Goal: Navigation & Orientation: Go to known website

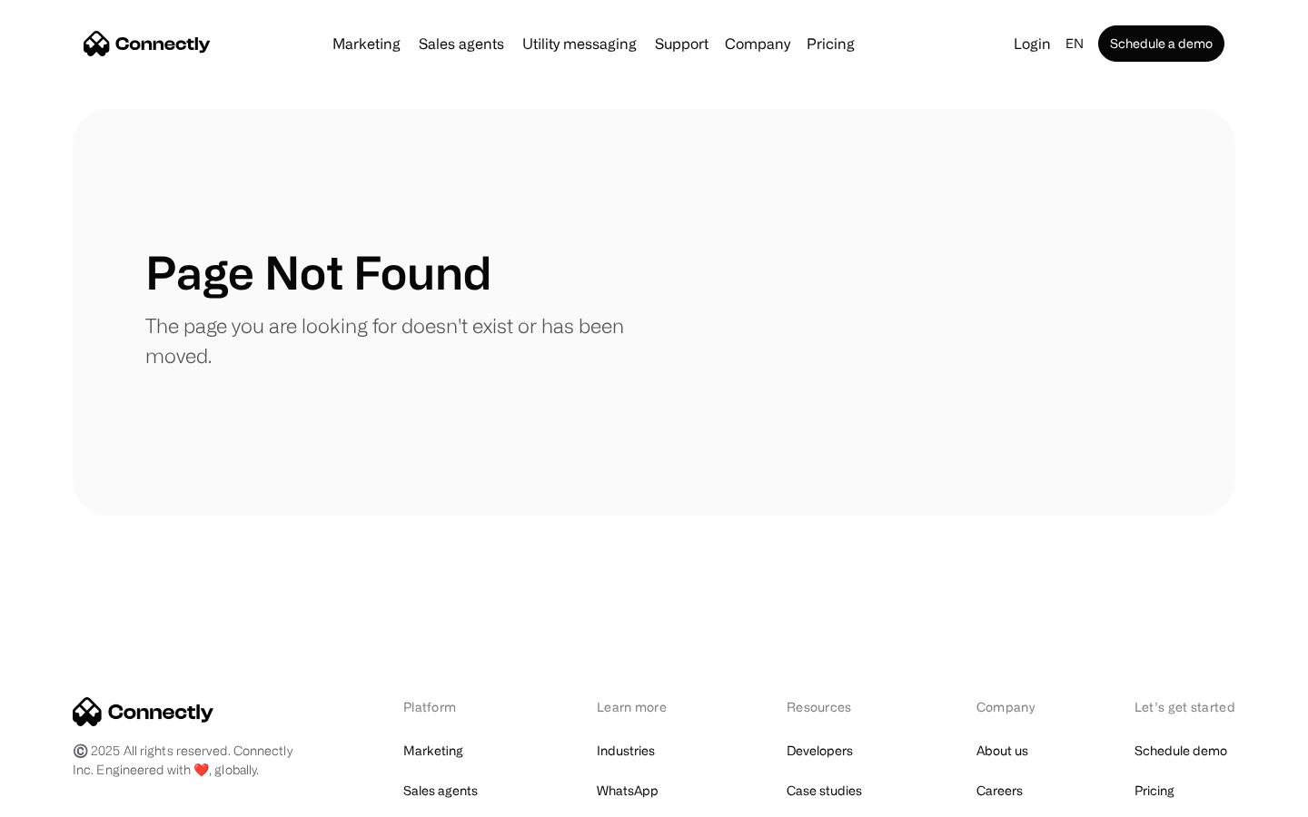
scroll to position [331, 0]
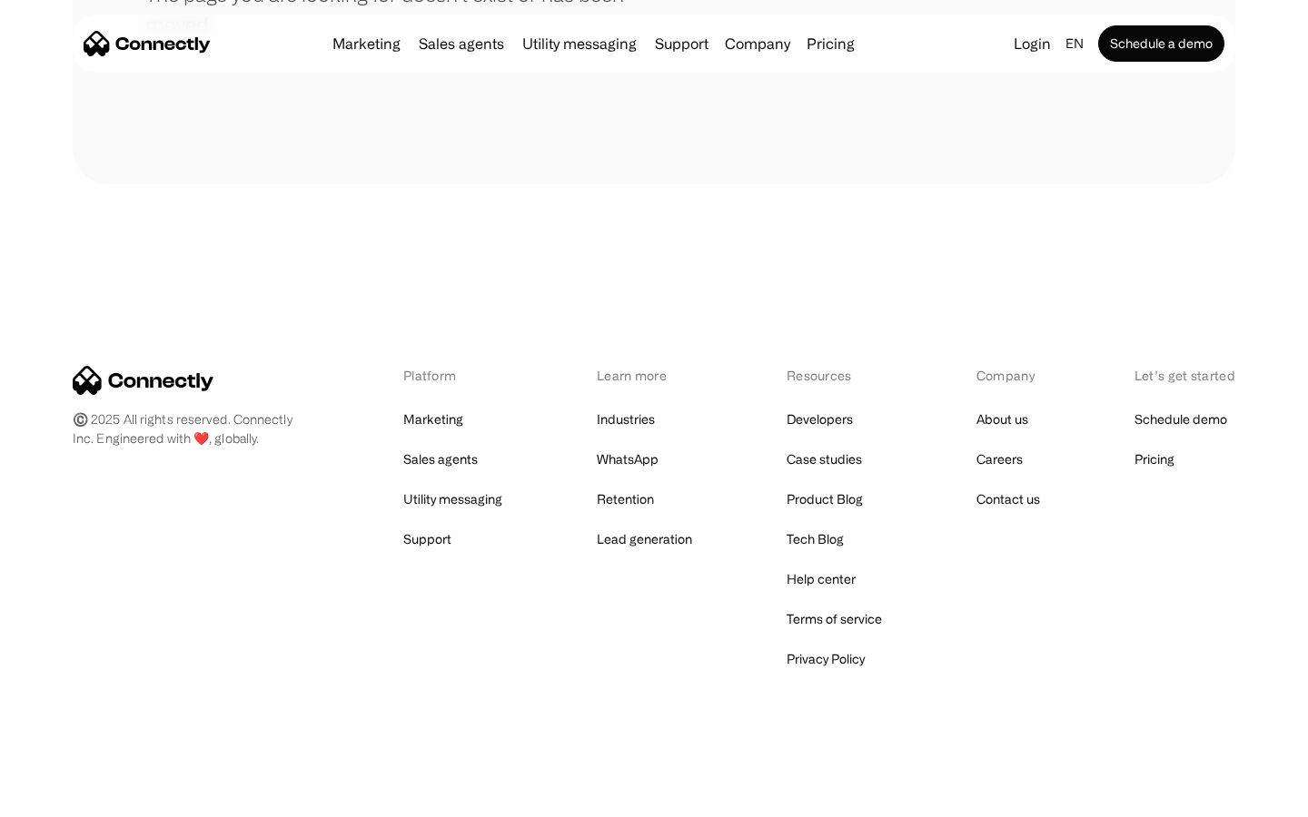
scroll to position [331, 0]
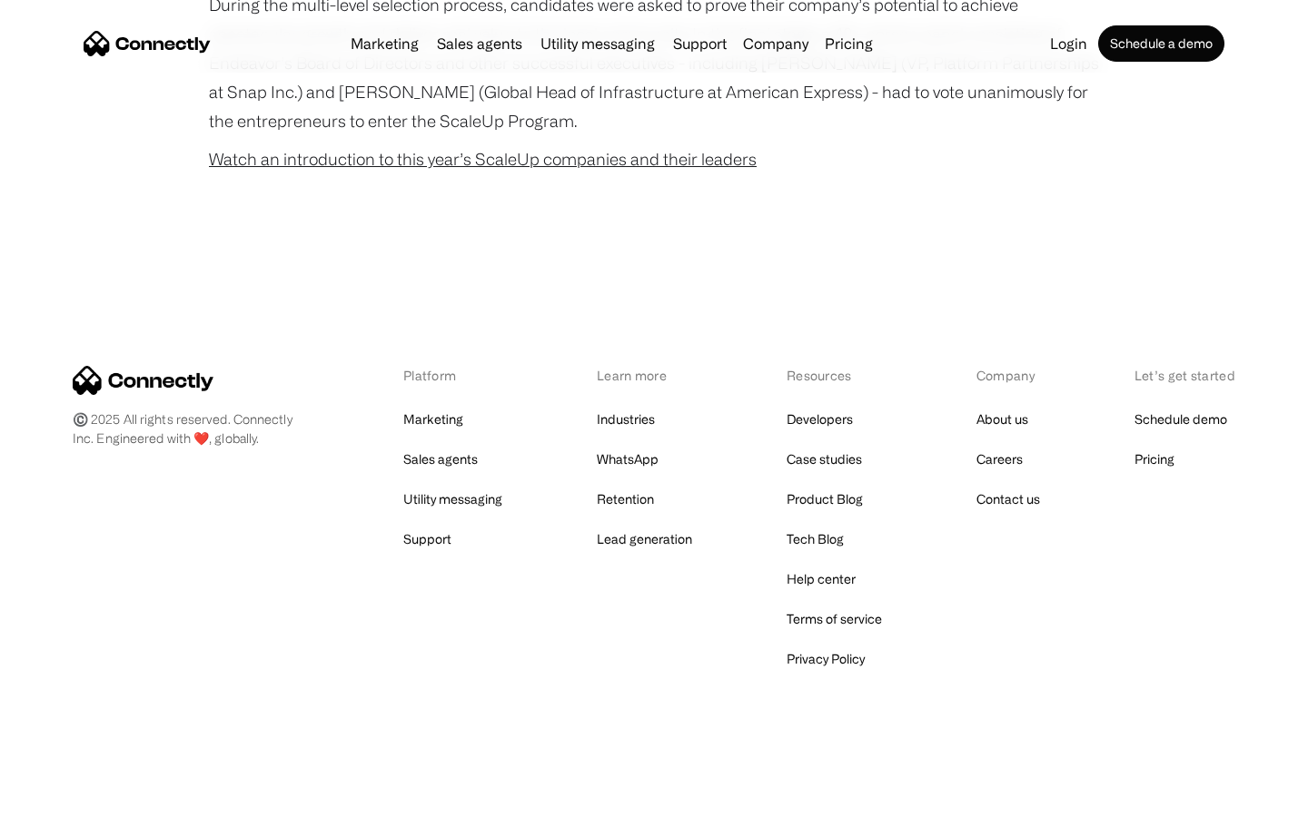
scroll to position [1165, 0]
